Goal: Task Accomplishment & Management: Manage account settings

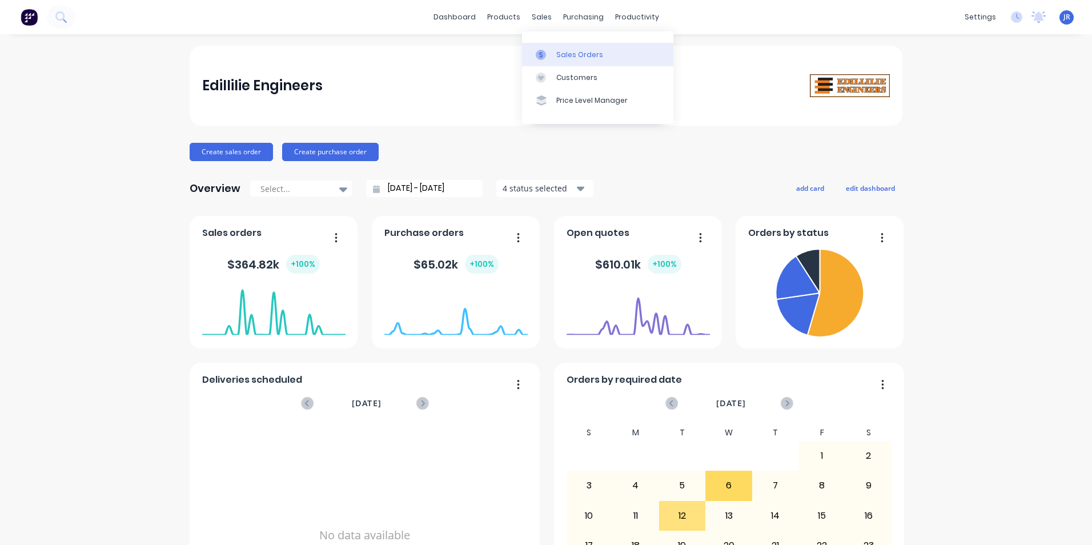
click at [556, 51] on div "Sales Orders" at bounding box center [579, 55] width 47 height 10
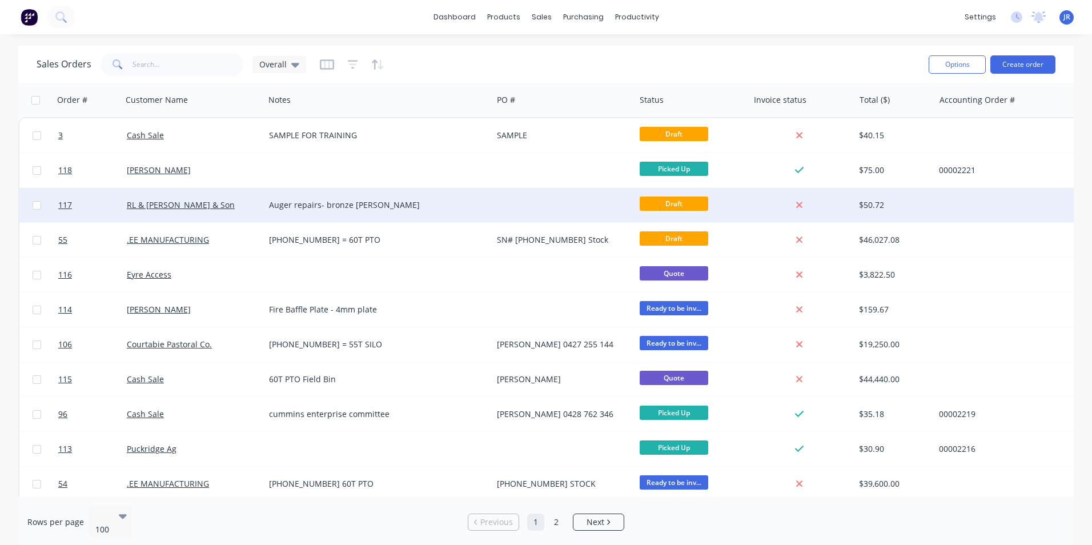
click at [669, 209] on span "Draft" at bounding box center [674, 204] width 69 height 14
click at [675, 201] on span "Draft" at bounding box center [674, 204] width 69 height 14
click at [485, 204] on div "Auger repairs- bronze [PERSON_NAME]" at bounding box center [378, 204] width 219 height 11
click at [234, 205] on div "RL & [PERSON_NAME] & Son" at bounding box center [190, 204] width 127 height 11
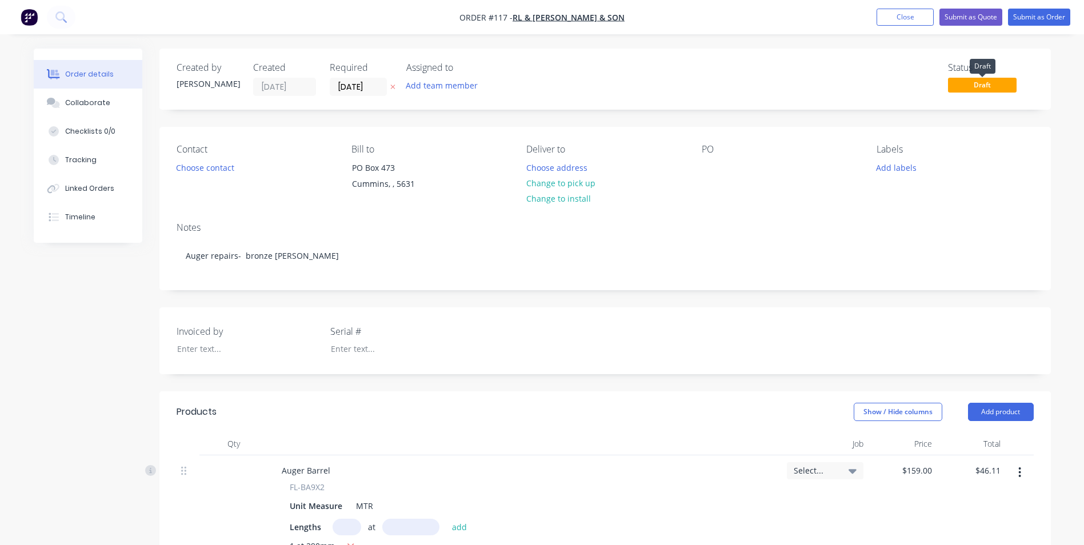
click at [975, 85] on span "Draft" at bounding box center [982, 85] width 69 height 14
click at [1035, 20] on button "Submit as Order" at bounding box center [1039, 17] width 62 height 17
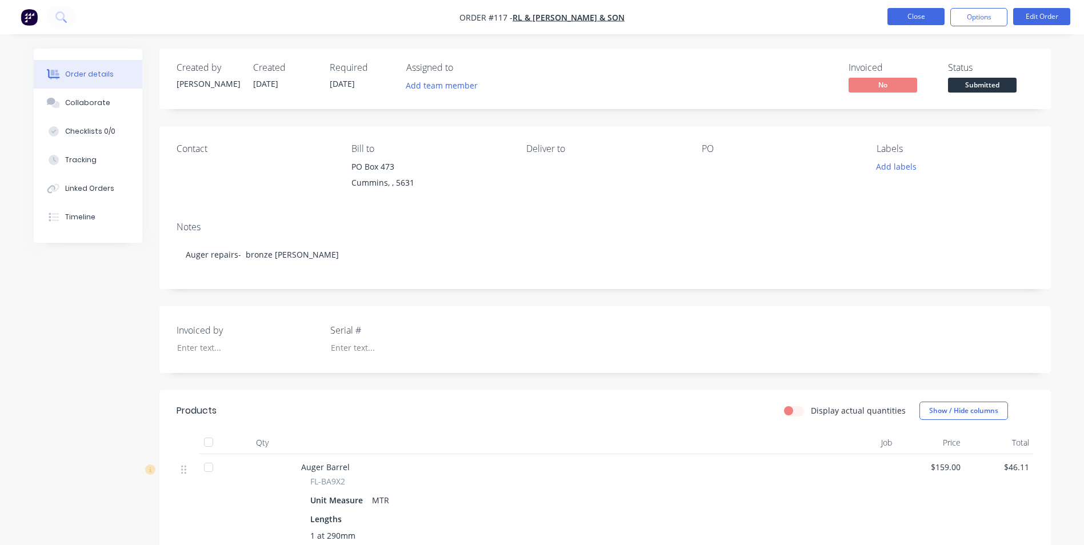
click at [920, 15] on button "Close" at bounding box center [915, 16] width 57 height 17
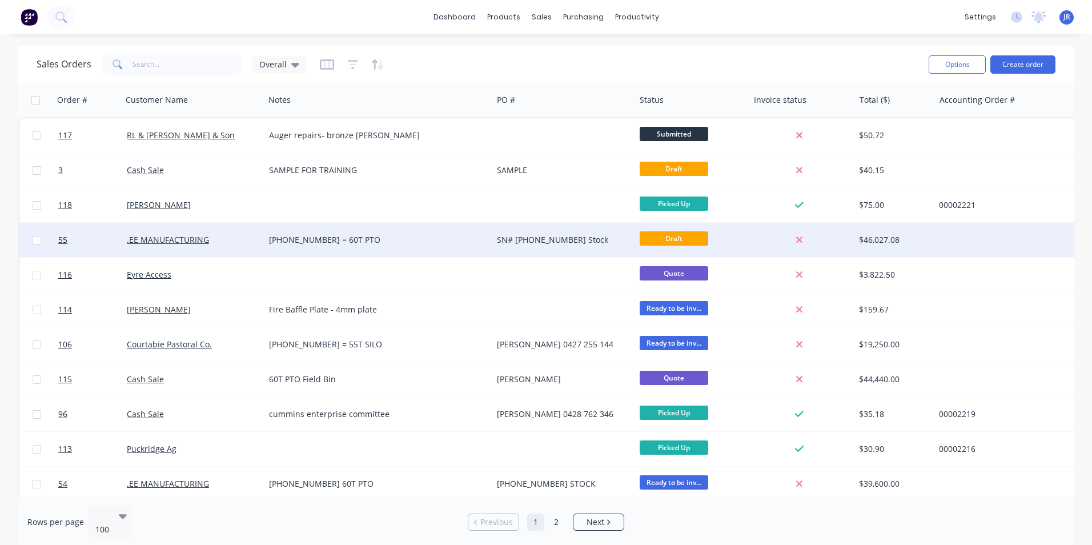
click at [475, 242] on div "[PHONE_NUMBER] = 60T PTO" at bounding box center [373, 239] width 208 height 11
click at [251, 252] on div ".EE MANUFACTURING" at bounding box center [193, 240] width 142 height 34
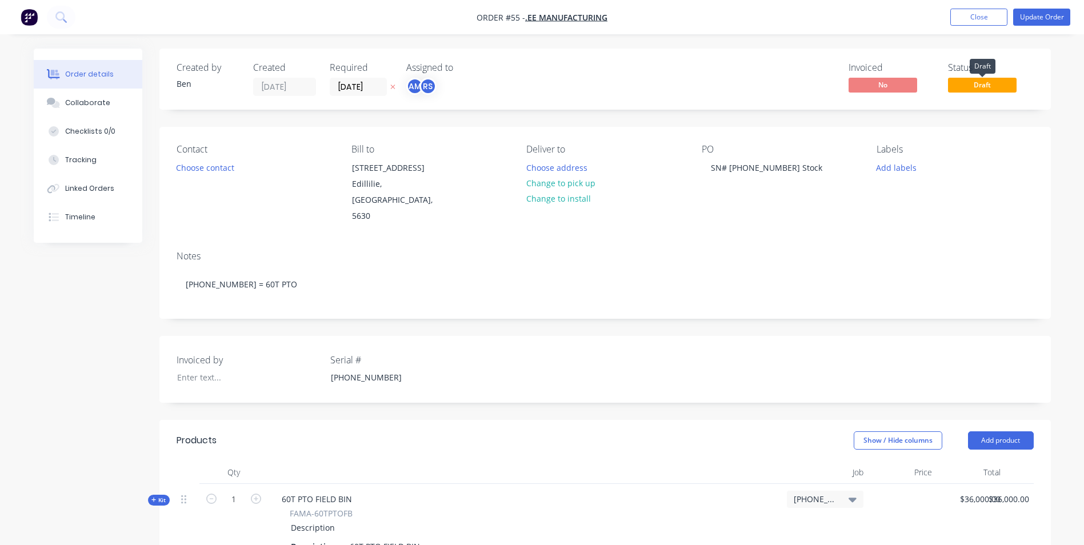
click at [988, 87] on span "Draft" at bounding box center [982, 85] width 69 height 14
click at [1035, 13] on button "Update Order" at bounding box center [1041, 17] width 57 height 17
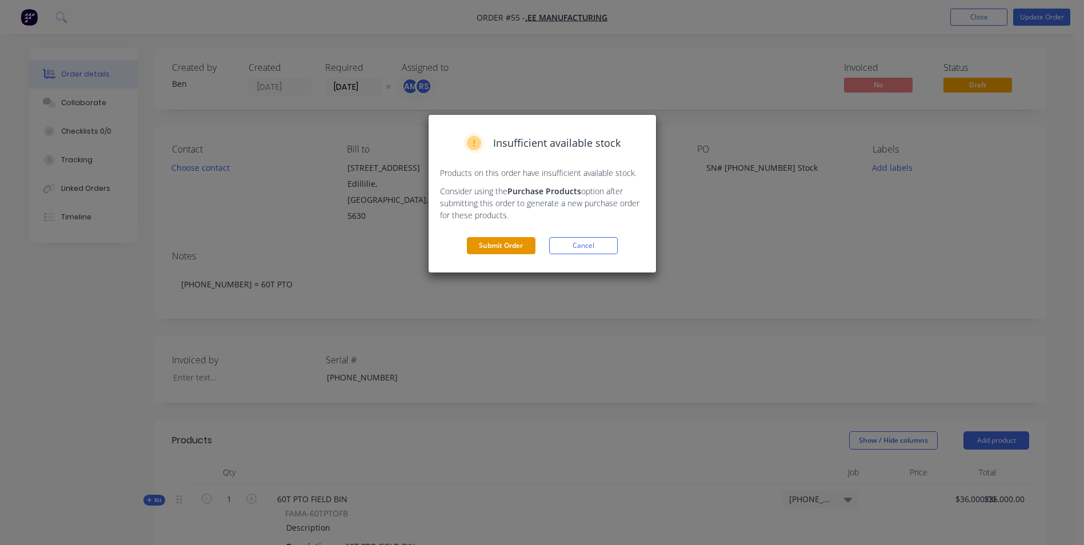
click at [518, 247] on button "Submit Order" at bounding box center [501, 245] width 69 height 17
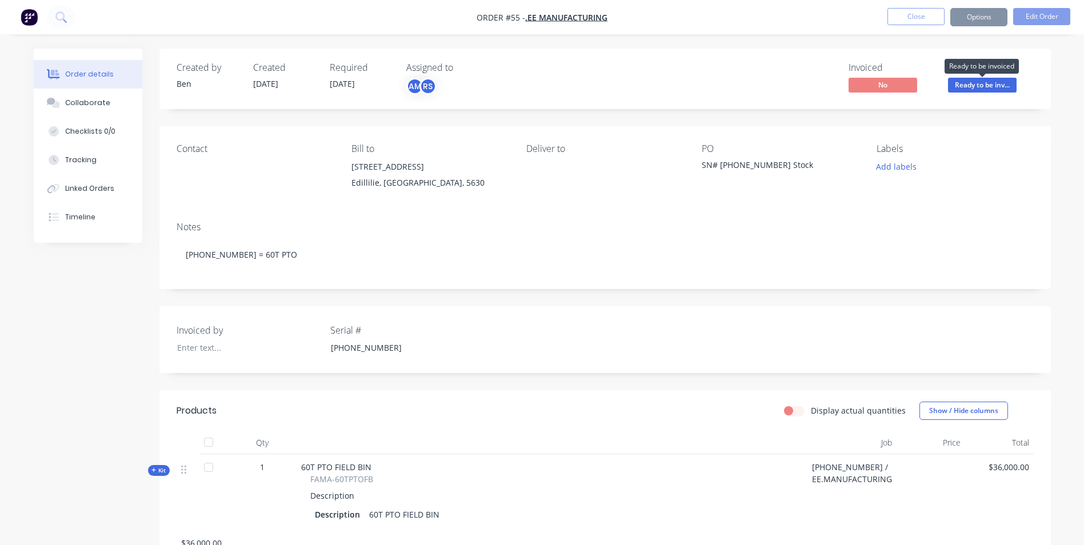
click at [975, 86] on span "Ready to be inv..." at bounding box center [982, 85] width 69 height 14
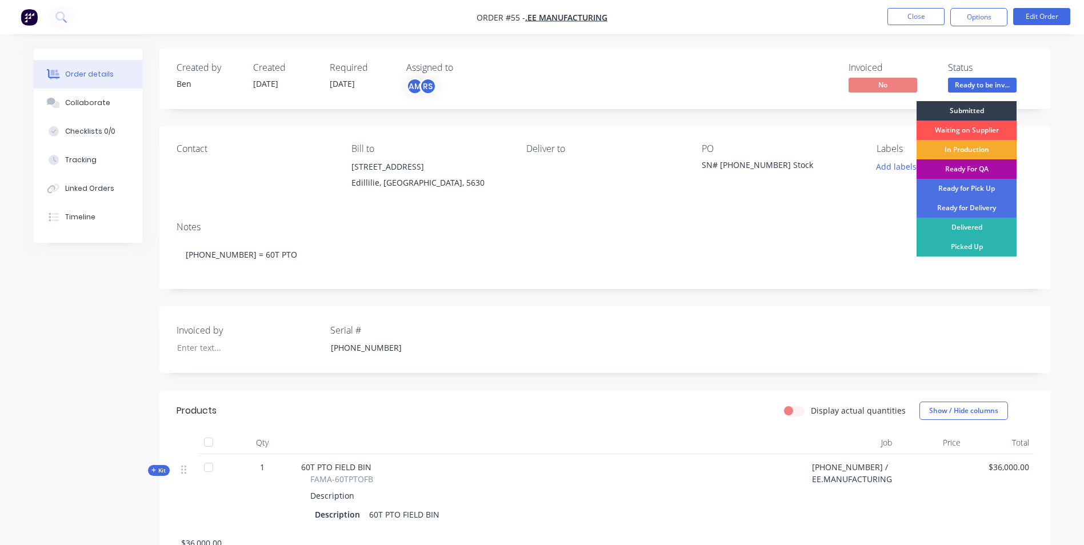
click at [969, 144] on div "In Production" at bounding box center [966, 149] width 100 height 19
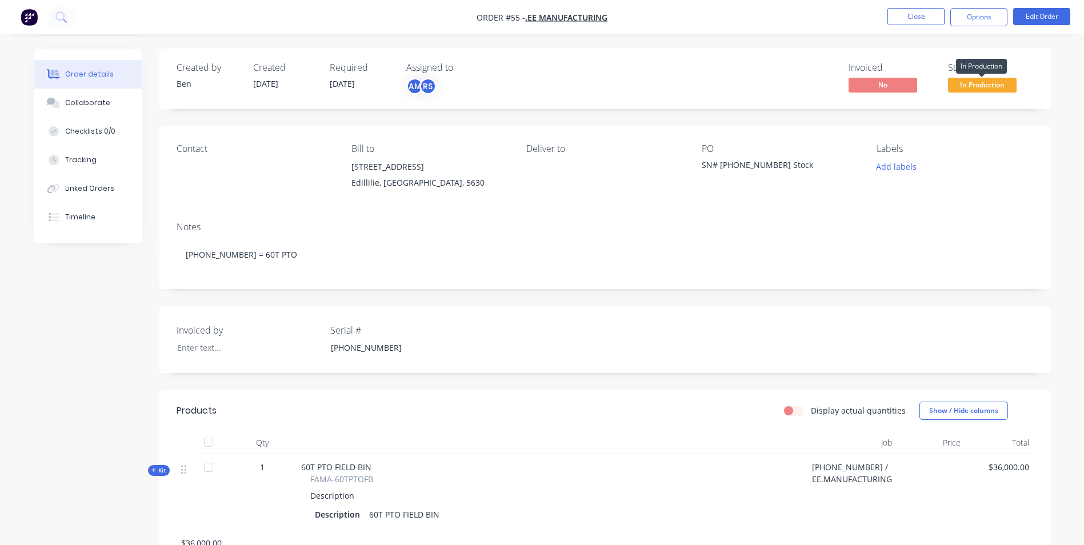
click at [972, 81] on span "In Production" at bounding box center [982, 85] width 69 height 14
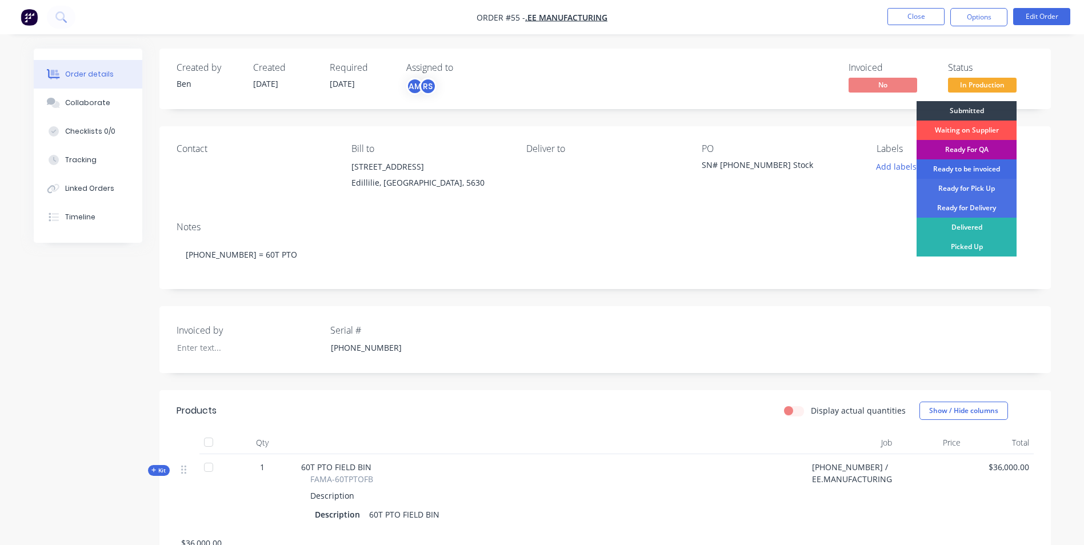
click at [981, 165] on div "Ready to be invoiced" at bounding box center [966, 168] width 100 height 19
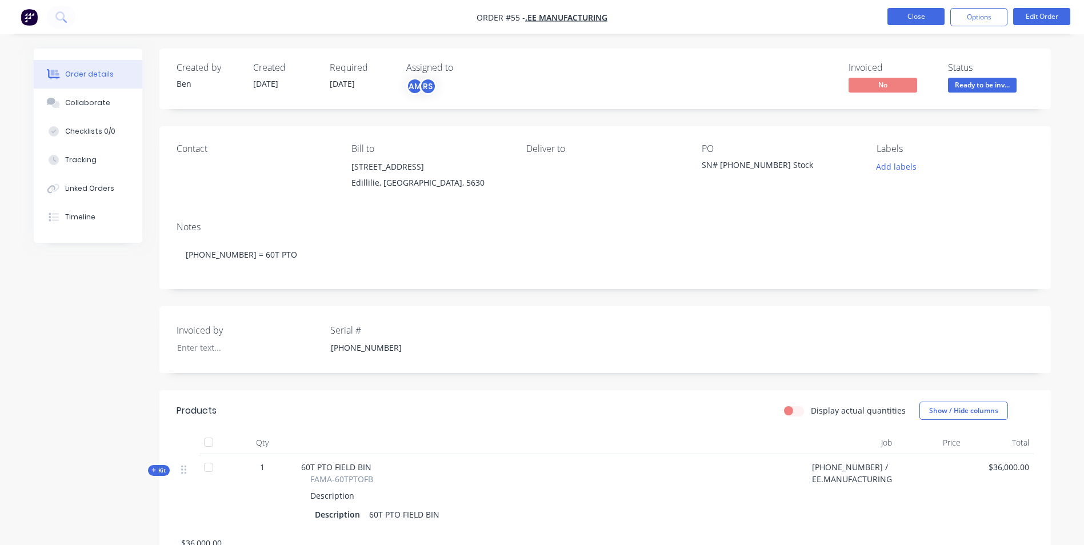
click at [901, 15] on button "Close" at bounding box center [915, 16] width 57 height 17
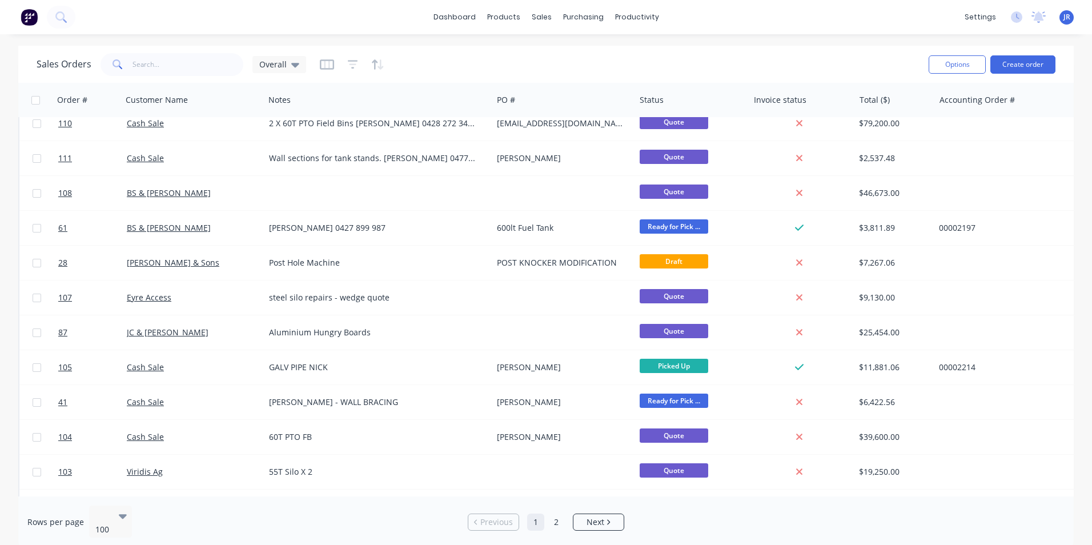
scroll to position [628, 0]
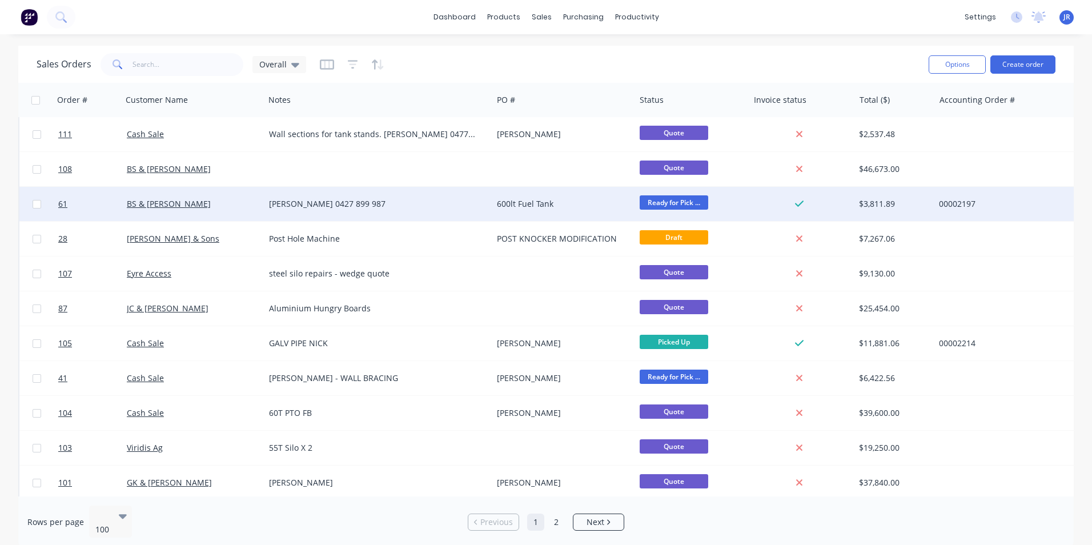
click at [680, 203] on span "Ready for Pick ..." at bounding box center [674, 202] width 69 height 14
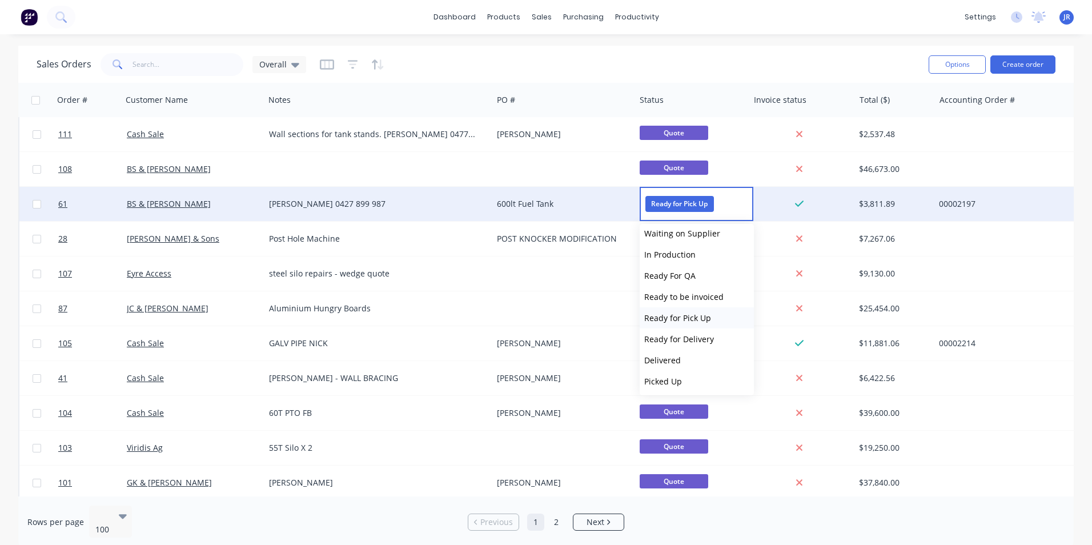
scroll to position [28, 0]
click at [695, 381] on button "Picked Up" at bounding box center [697, 380] width 114 height 21
